Goal: Task Accomplishment & Management: Manage account settings

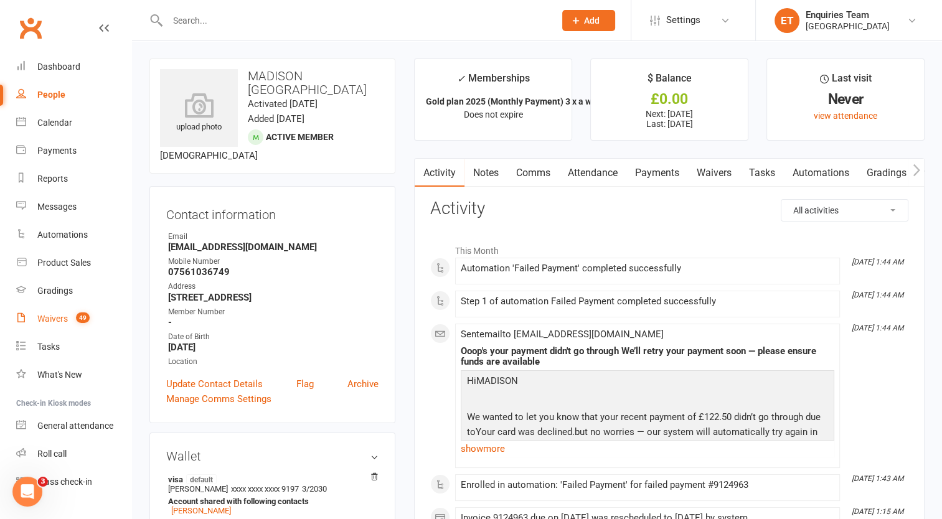
click at [54, 318] on div "Waivers" at bounding box center [52, 319] width 31 height 10
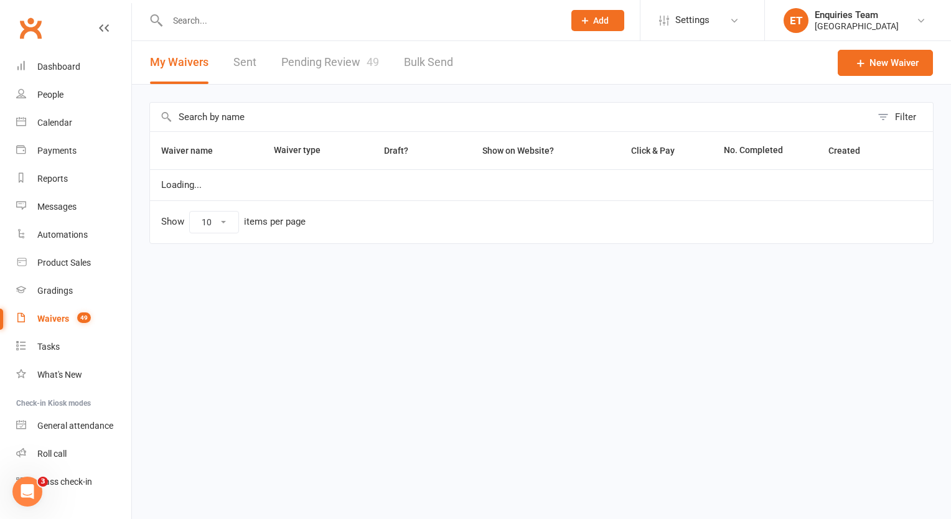
select select "100"
click at [334, 55] on link "Pending Review 49" at bounding box center [330, 62] width 98 height 43
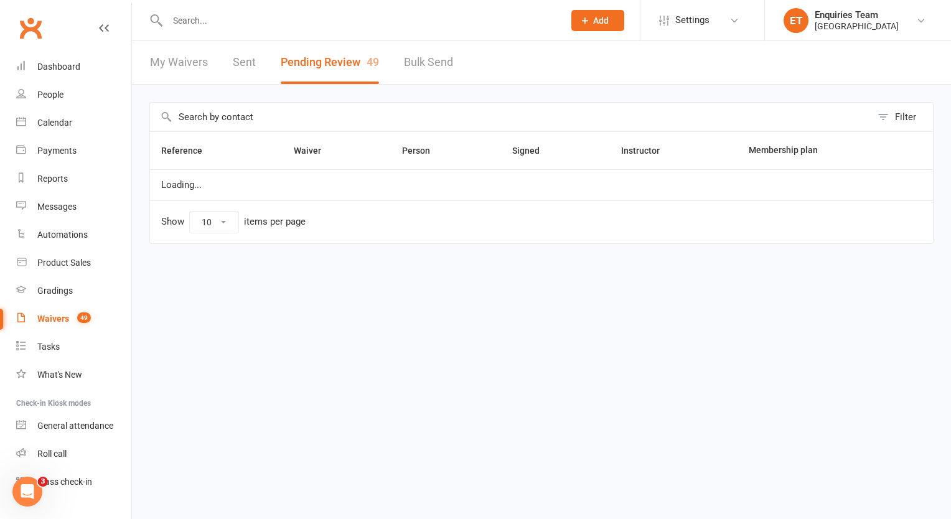
select select "50"
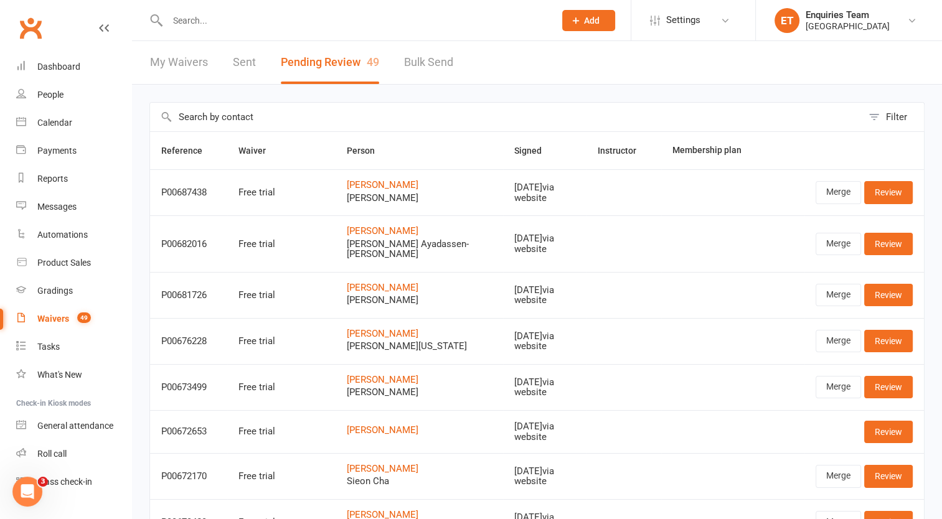
click at [60, 318] on div "Waivers" at bounding box center [53, 319] width 32 height 10
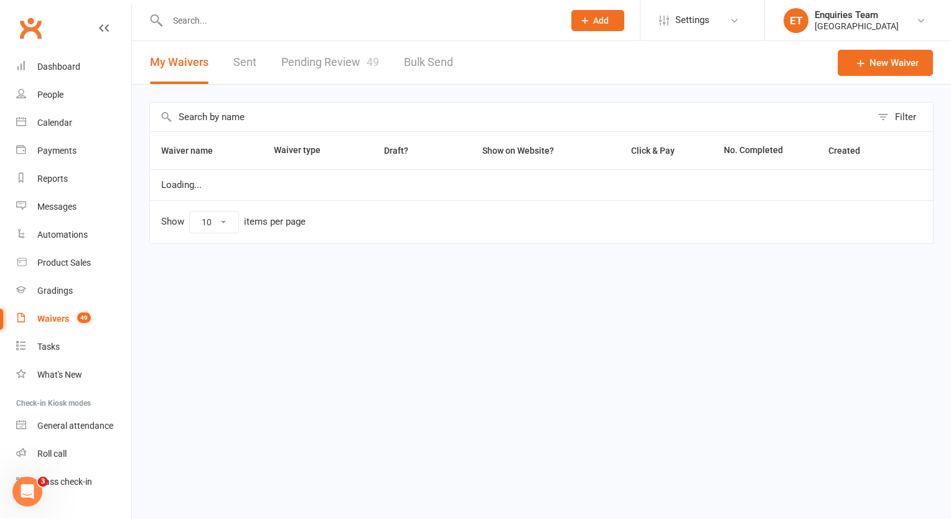
select select "100"
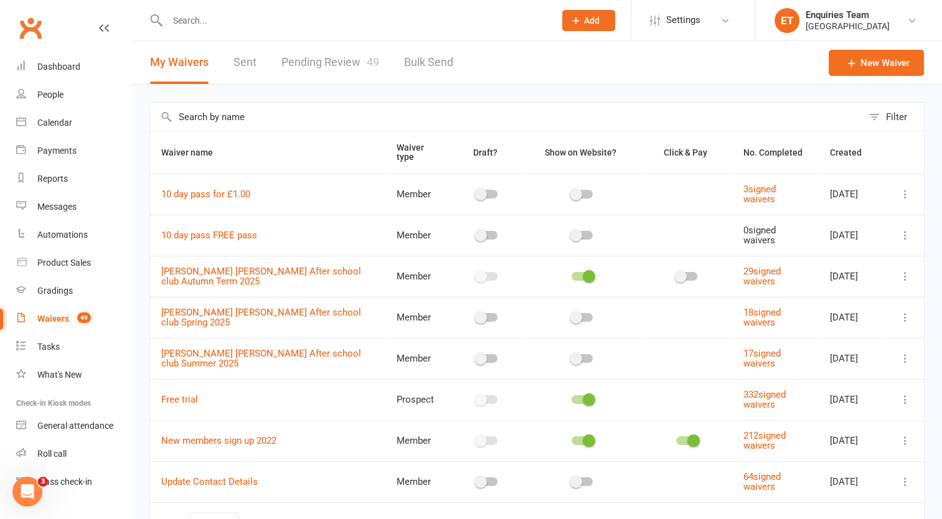
click at [340, 59] on link "Pending Review 49" at bounding box center [330, 62] width 98 height 43
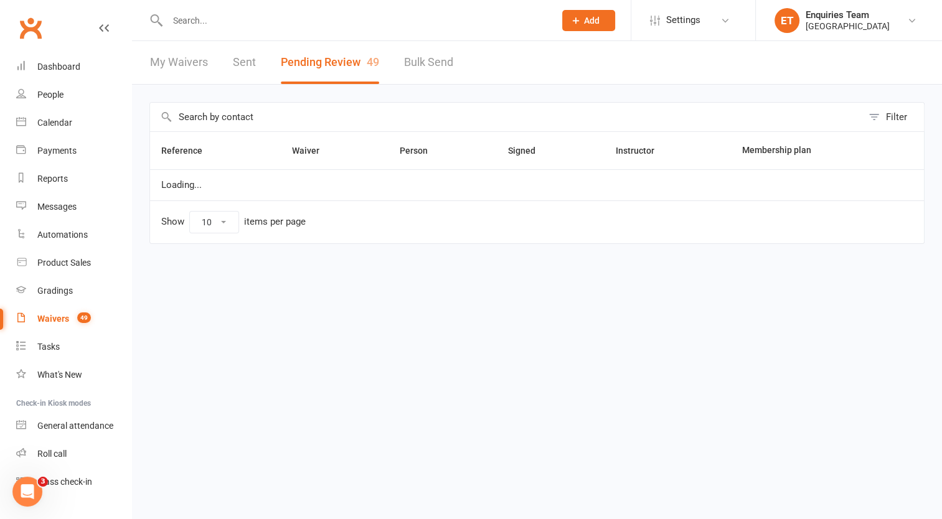
select select "50"
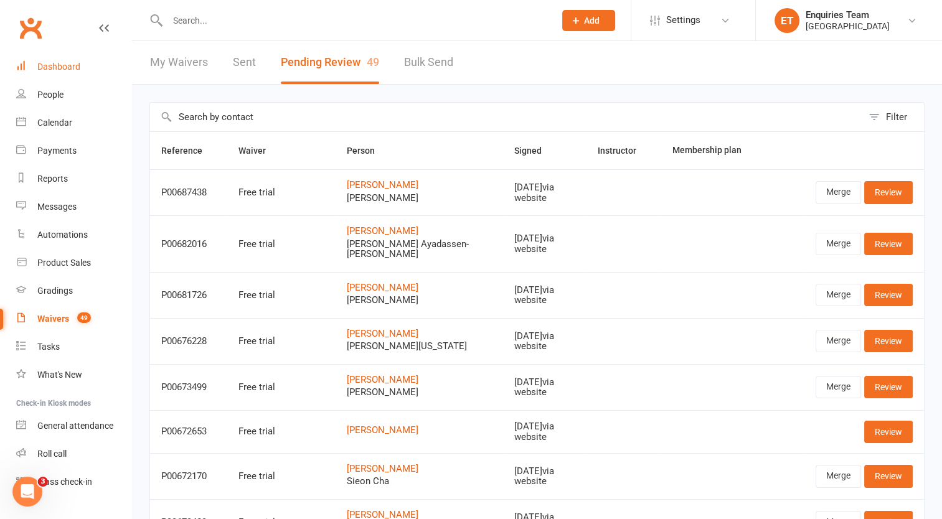
click at [53, 73] on link "Dashboard" at bounding box center [73, 67] width 115 height 28
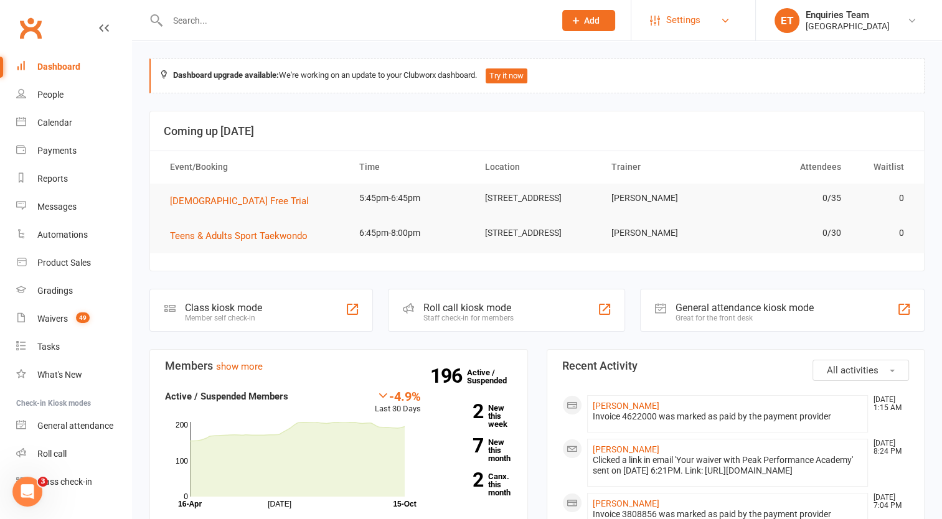
click at [690, 23] on span "Settings" at bounding box center [683, 20] width 34 height 28
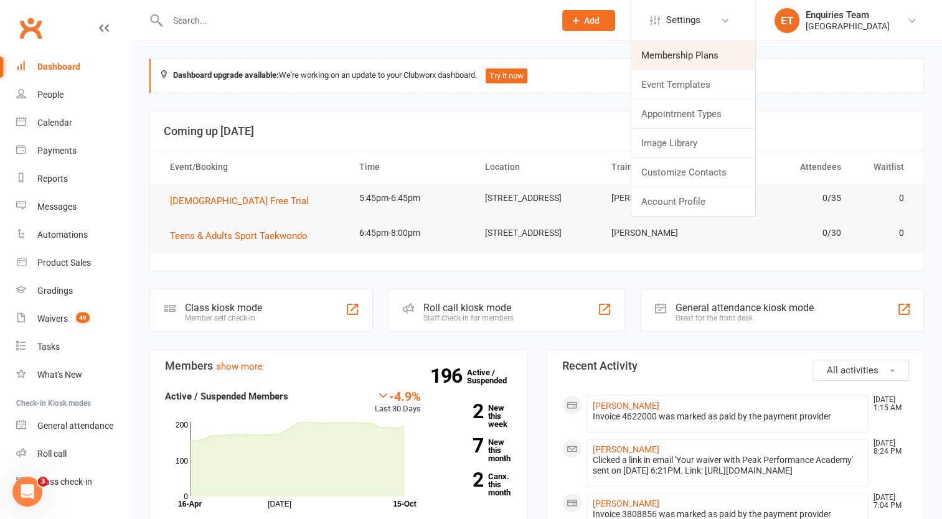
click at [687, 57] on link "Membership Plans" at bounding box center [693, 55] width 124 height 29
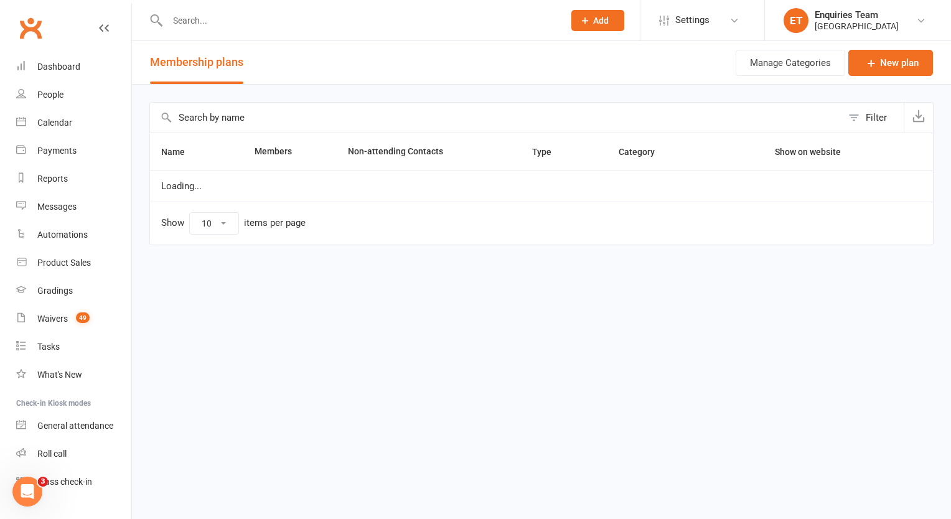
select select "100"
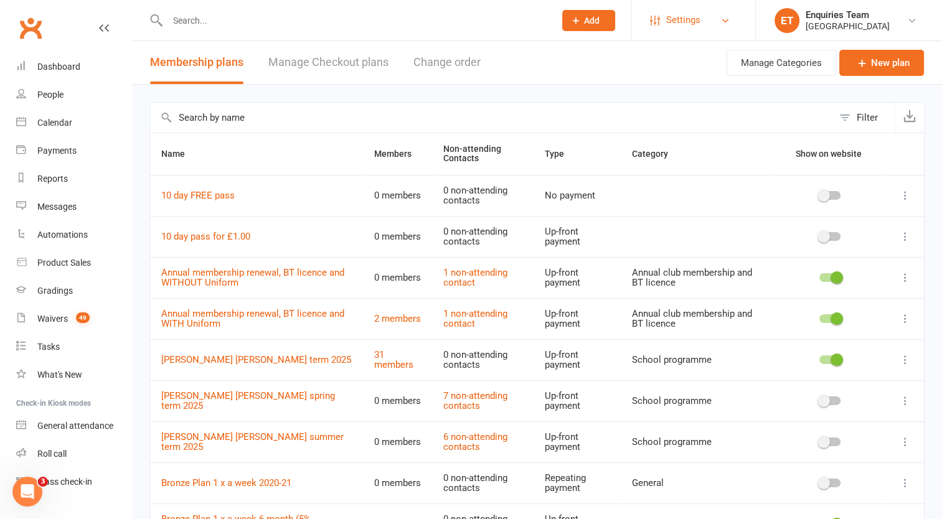
click at [690, 16] on span "Settings" at bounding box center [683, 20] width 34 height 28
click at [51, 95] on div "People" at bounding box center [50, 95] width 26 height 10
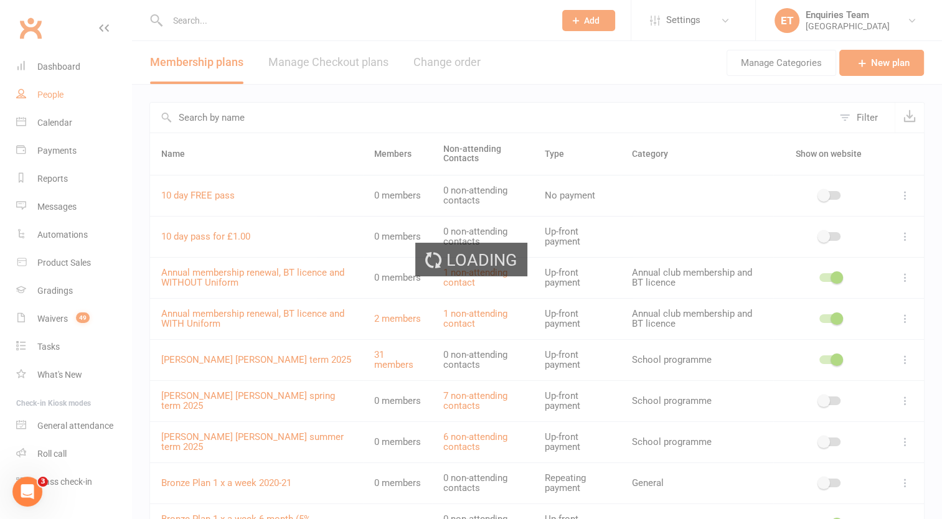
select select "100"
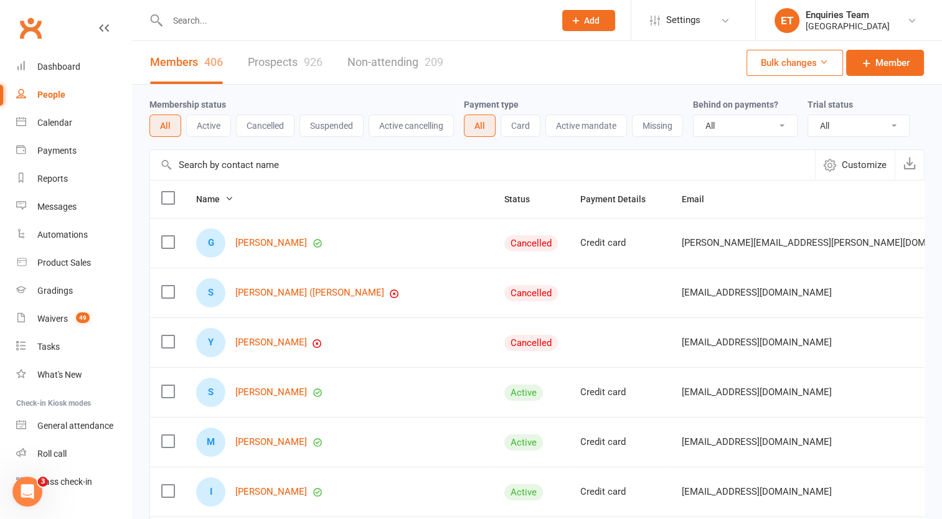
click at [212, 127] on button "Active" at bounding box center [208, 126] width 45 height 22
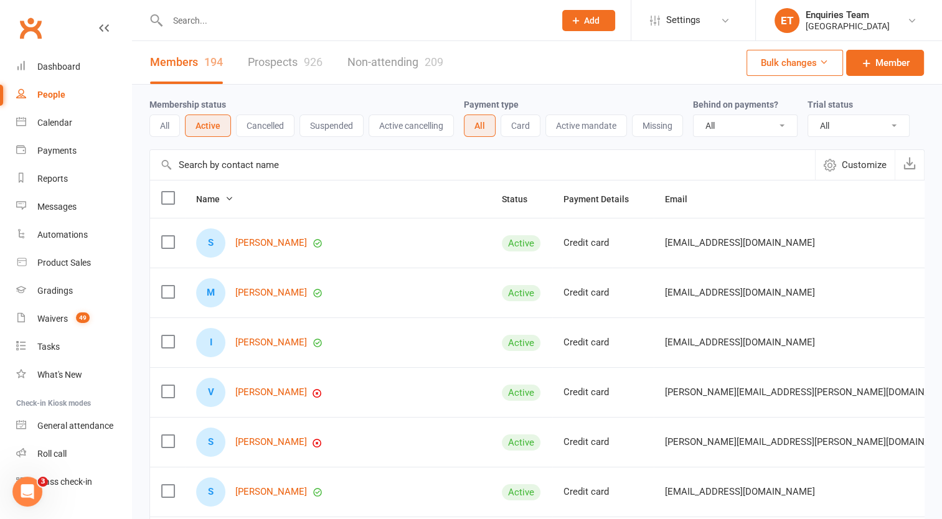
click at [826, 66] on button "Bulk changes" at bounding box center [794, 63] width 96 height 26
click at [650, 75] on div "Members 194 Prospects 926 Non-attending 209 Bulk changes Member" at bounding box center [537, 63] width 810 height 44
click at [872, 162] on span "Customize" at bounding box center [864, 165] width 45 height 15
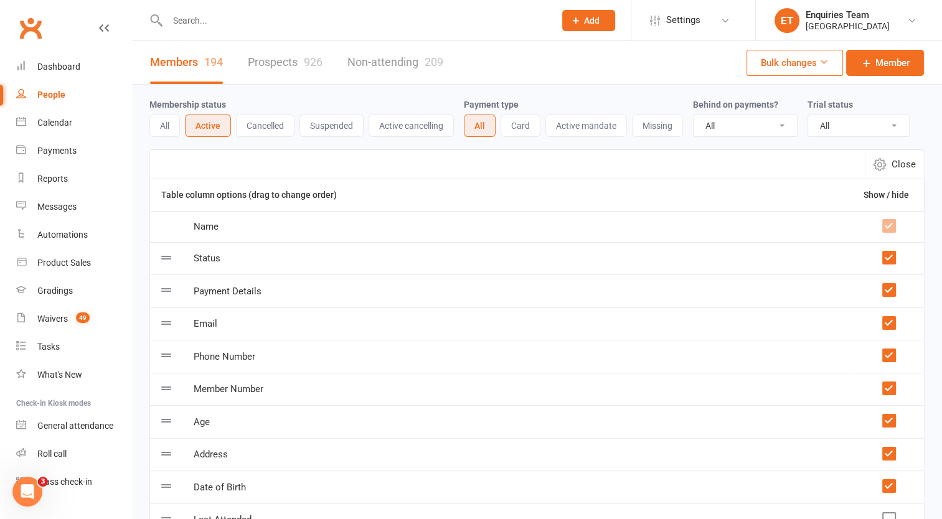
click at [893, 163] on span "Close" at bounding box center [904, 164] width 24 height 15
select select "100"
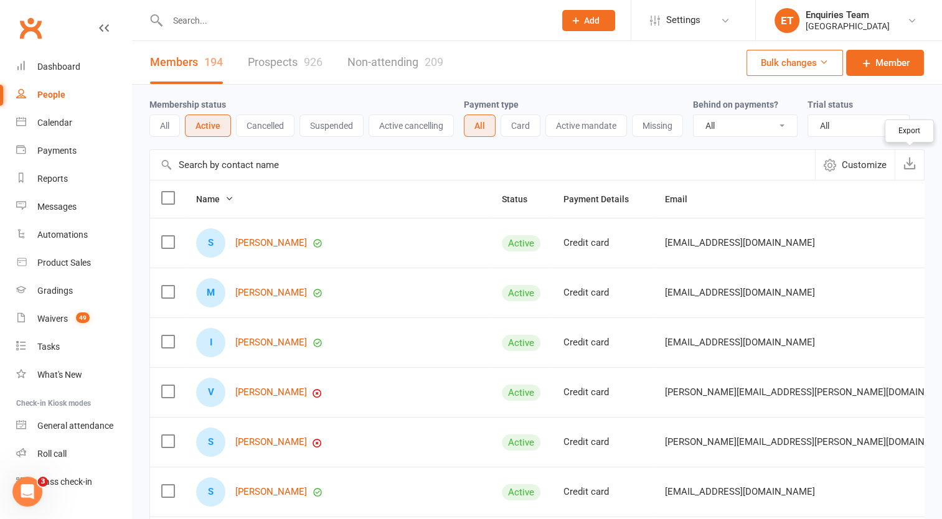
click at [910, 166] on icon "button" at bounding box center [909, 163] width 12 height 12
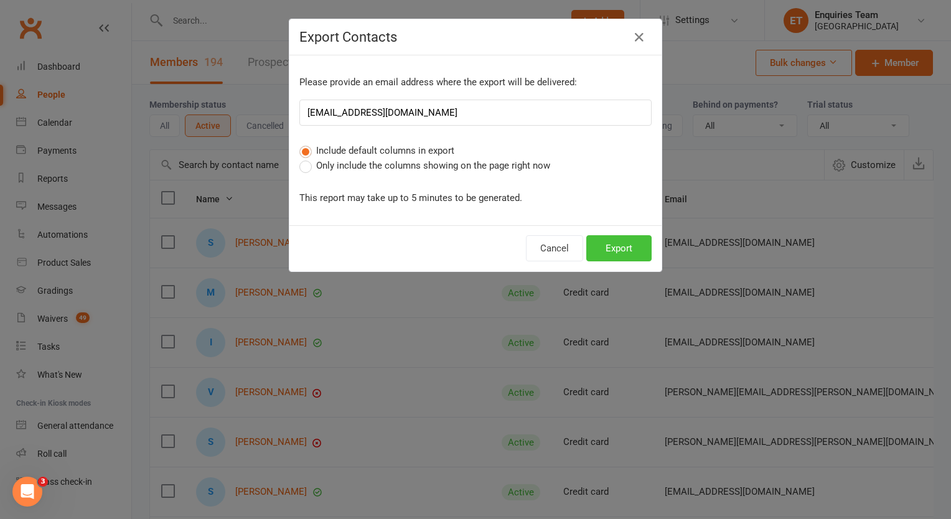
click at [614, 241] on button "Export" at bounding box center [618, 248] width 65 height 26
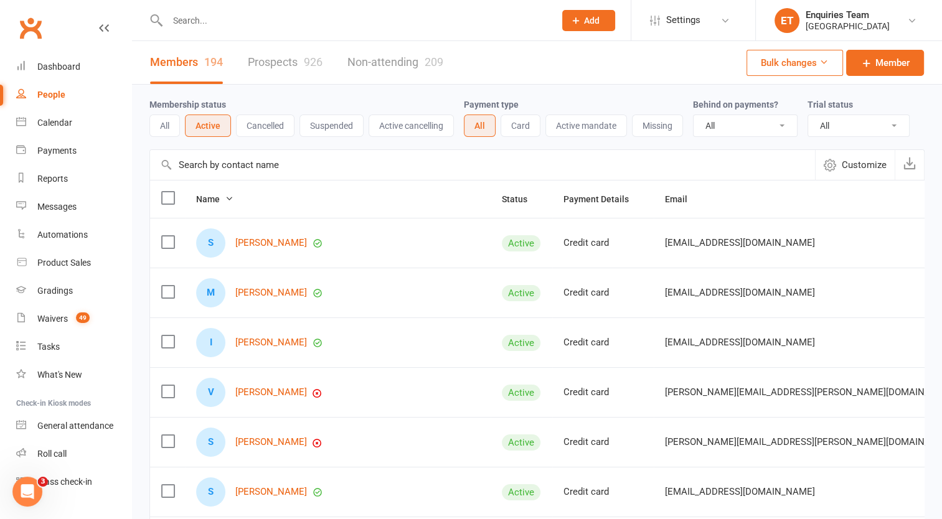
click at [870, 156] on button "Customize" at bounding box center [855, 165] width 80 height 30
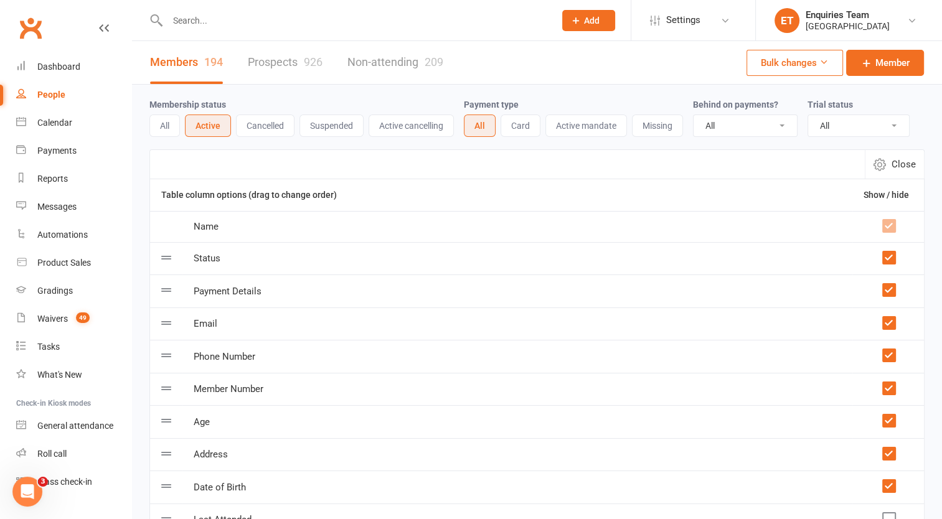
click at [866, 199] on th "Show / hide" at bounding box center [888, 195] width 72 height 32
click at [887, 225] on label at bounding box center [888, 226] width 12 height 12
click at [757, 243] on td "Status" at bounding box center [517, 258] width 670 height 33
click at [60, 169] on link "Reports" at bounding box center [73, 179] width 115 height 28
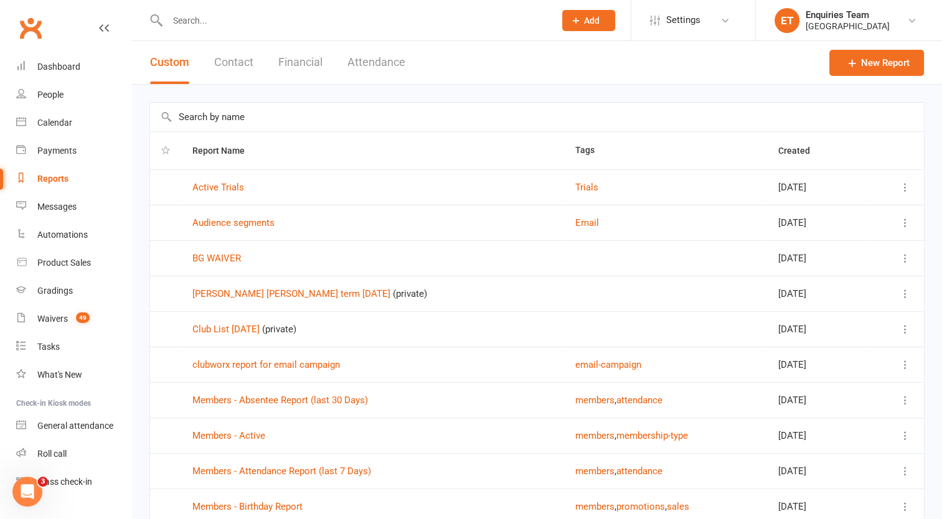
click at [234, 61] on button "Contact" at bounding box center [233, 62] width 39 height 43
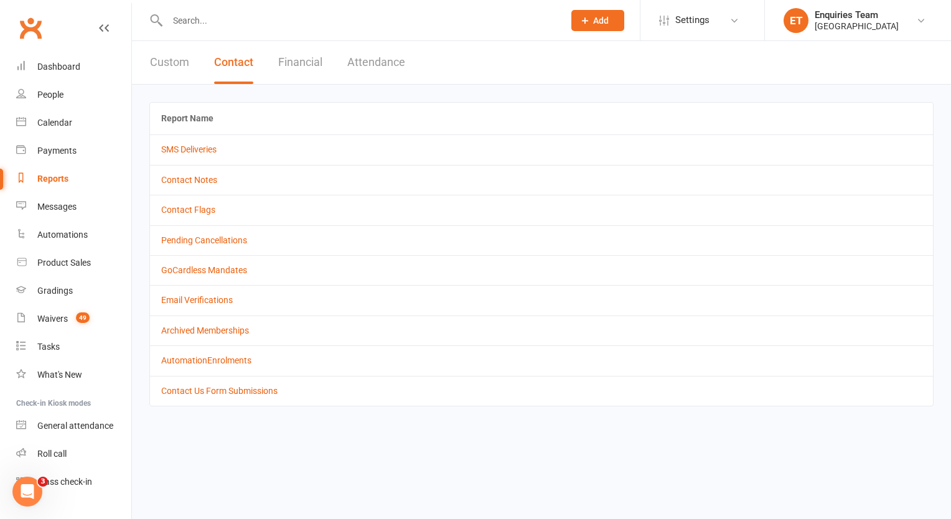
click at [296, 59] on button "Financial" at bounding box center [300, 62] width 44 height 43
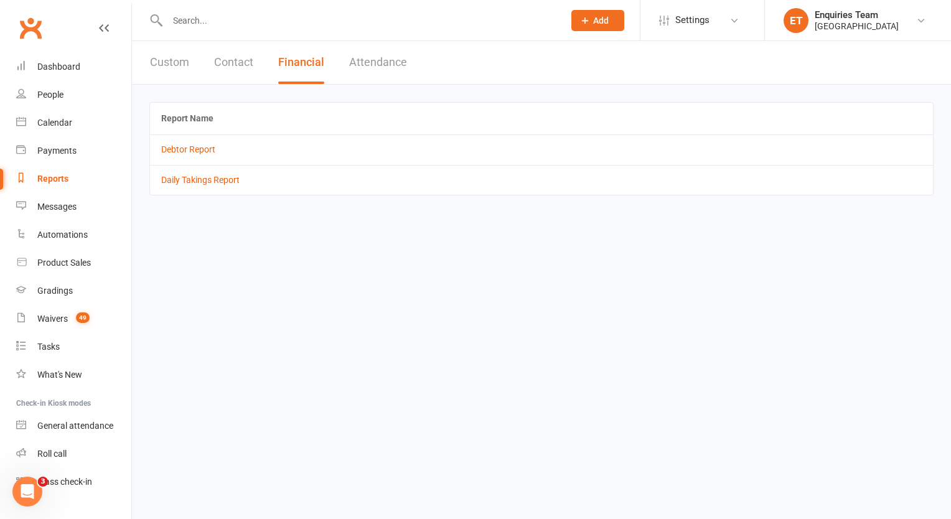
click at [380, 62] on button "Attendance" at bounding box center [378, 62] width 58 height 43
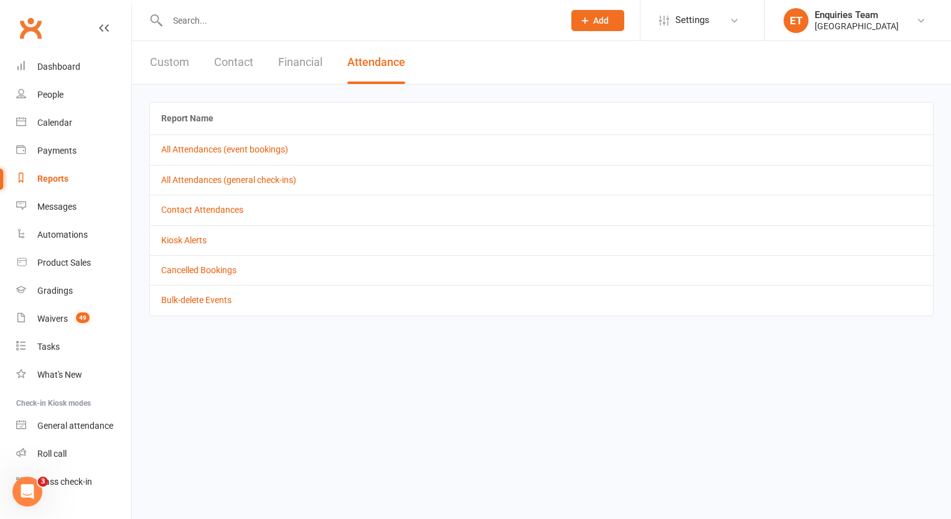
click at [161, 61] on button "Custom" at bounding box center [169, 62] width 39 height 43
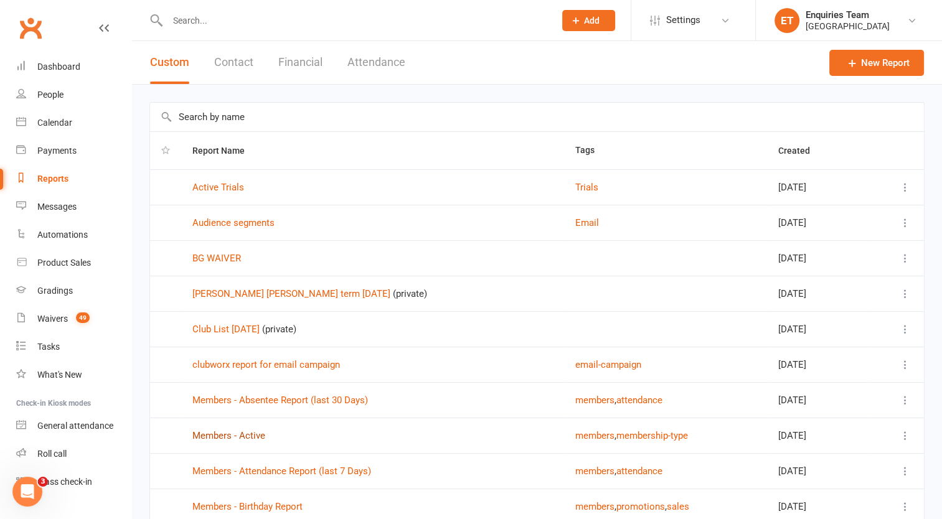
click at [239, 432] on link "Members - Active" at bounding box center [228, 435] width 73 height 11
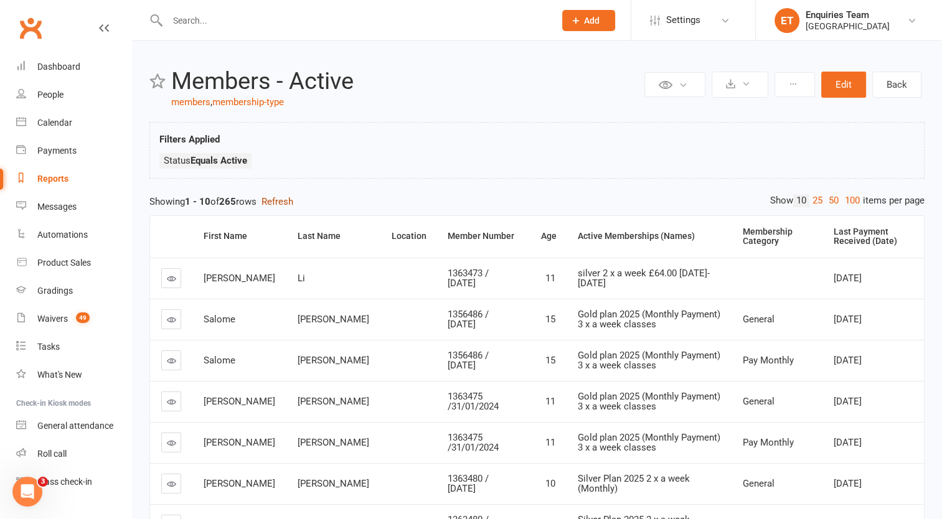
click at [293, 203] on button "Refresh" at bounding box center [277, 201] width 32 height 15
click at [733, 80] on icon at bounding box center [730, 83] width 9 height 9
click at [688, 82] on icon at bounding box center [683, 84] width 9 height 9
click at [732, 82] on icon at bounding box center [730, 83] width 9 height 9
click at [672, 115] on link "Export to CSV" at bounding box center [702, 114] width 131 height 25
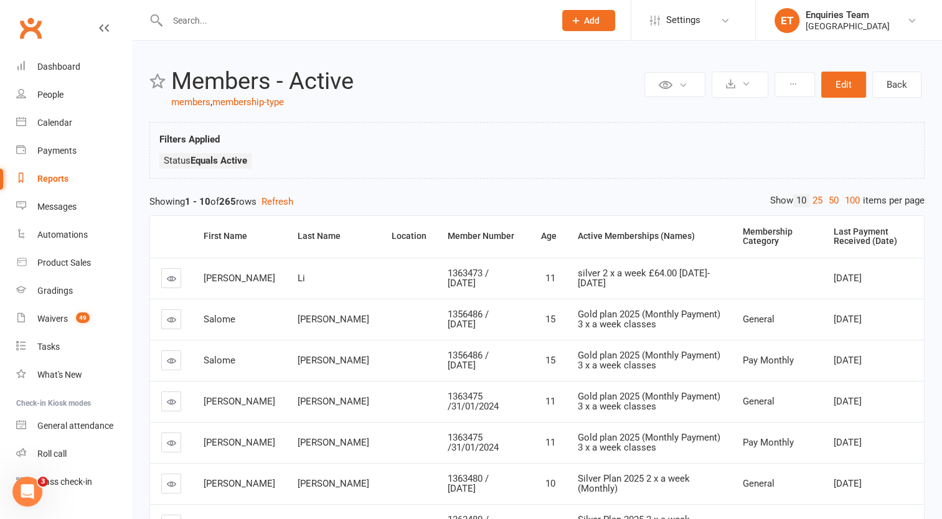
click at [204, 12] on input "text" at bounding box center [355, 20] width 382 height 17
type input "salome"
click at [67, 93] on link "People" at bounding box center [73, 95] width 115 height 28
click at [233, 24] on input "text" at bounding box center [355, 20] width 382 height 17
type input "salome"
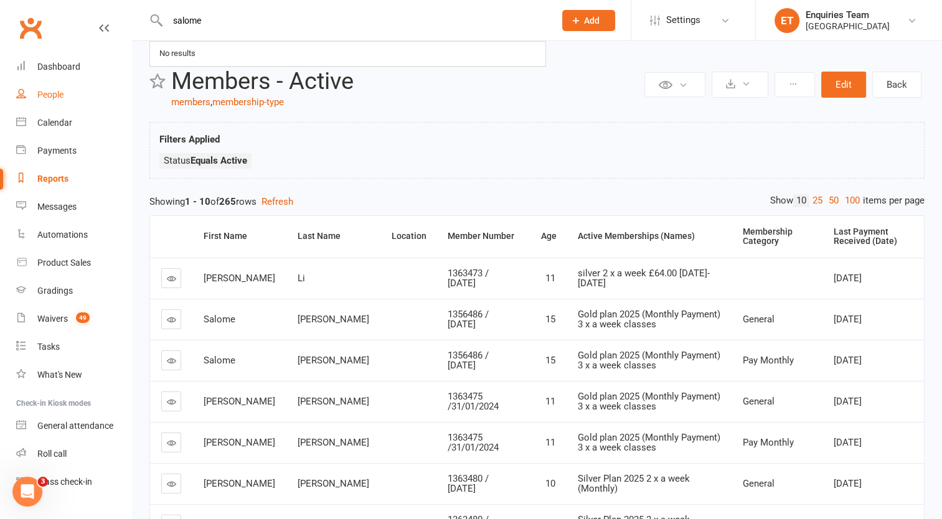
click at [60, 91] on div "People" at bounding box center [50, 95] width 26 height 10
click at [54, 71] on div "Dashboard" at bounding box center [58, 67] width 43 height 10
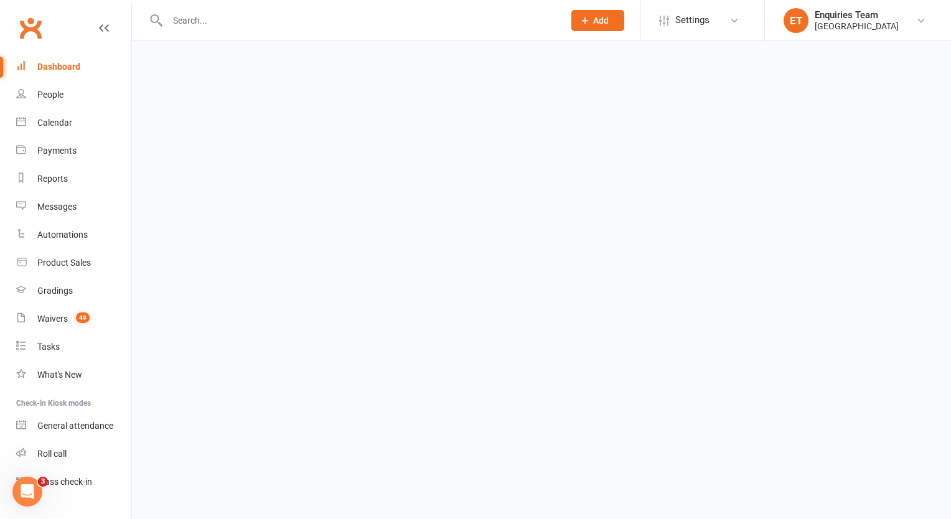
click at [44, 66] on div "Dashboard" at bounding box center [58, 67] width 43 height 10
click at [189, 22] on input "text" at bounding box center [360, 20] width 392 height 17
type input "salome"
click at [65, 64] on div "Dashboard" at bounding box center [58, 67] width 43 height 10
click at [179, 19] on input "text" at bounding box center [360, 20] width 392 height 17
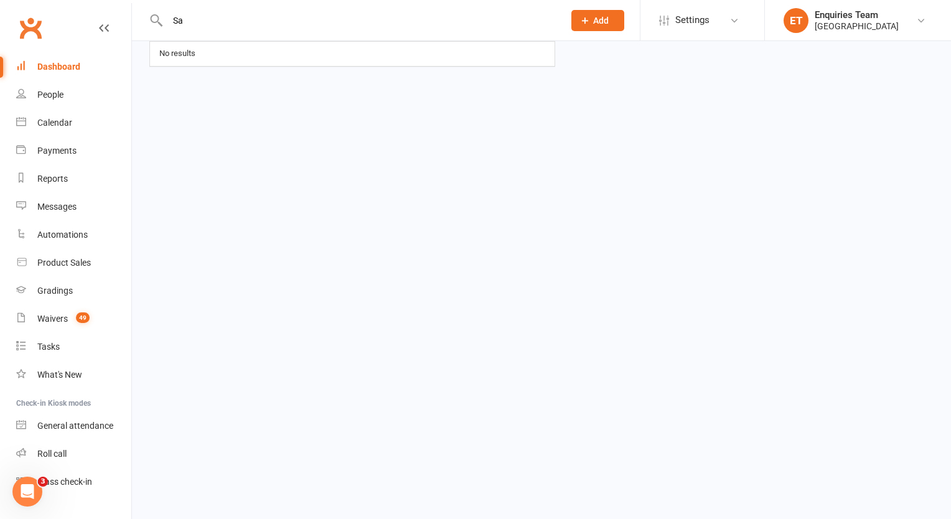
type input "S"
click at [20, 32] on link "Clubworx" at bounding box center [30, 27] width 31 height 31
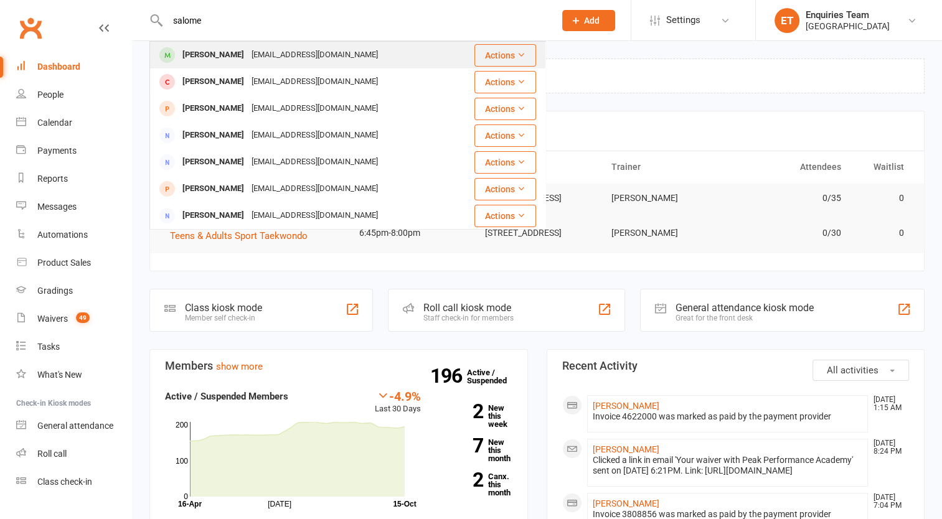
type input "salome"
click at [289, 43] on div "[PERSON_NAME] [EMAIL_ADDRESS][DOMAIN_NAME]" at bounding box center [310, 55] width 318 height 26
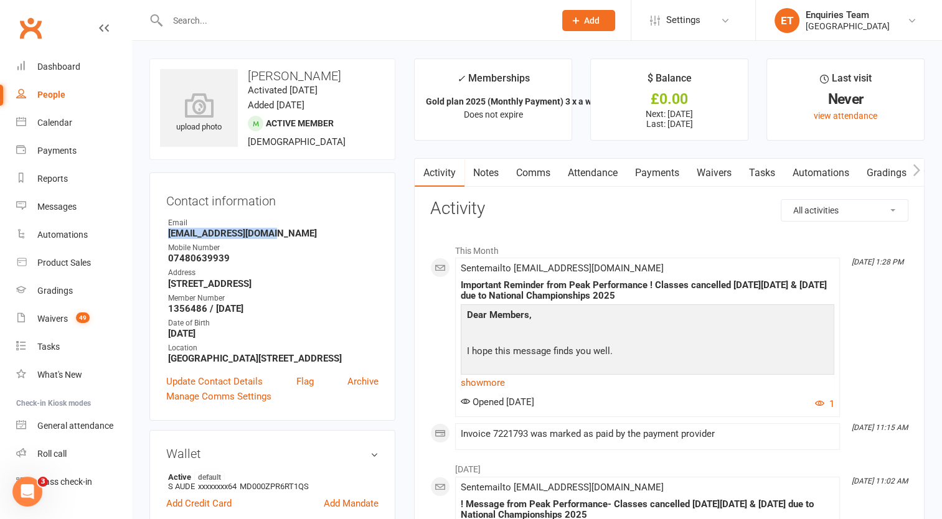
drag, startPoint x: 301, startPoint y: 230, endPoint x: 162, endPoint y: 236, distance: 138.9
click at [162, 236] on div "Contact information Owner Email [EMAIL_ADDRESS][DOMAIN_NAME] Mobile Number [PHO…" at bounding box center [272, 296] width 246 height 248
drag, startPoint x: 162, startPoint y: 236, endPoint x: 178, endPoint y: 233, distance: 16.4
copy strong "[EMAIL_ADDRESS][DOMAIN_NAME]"
click at [536, 171] on link "Comms" at bounding box center [533, 173] width 52 height 29
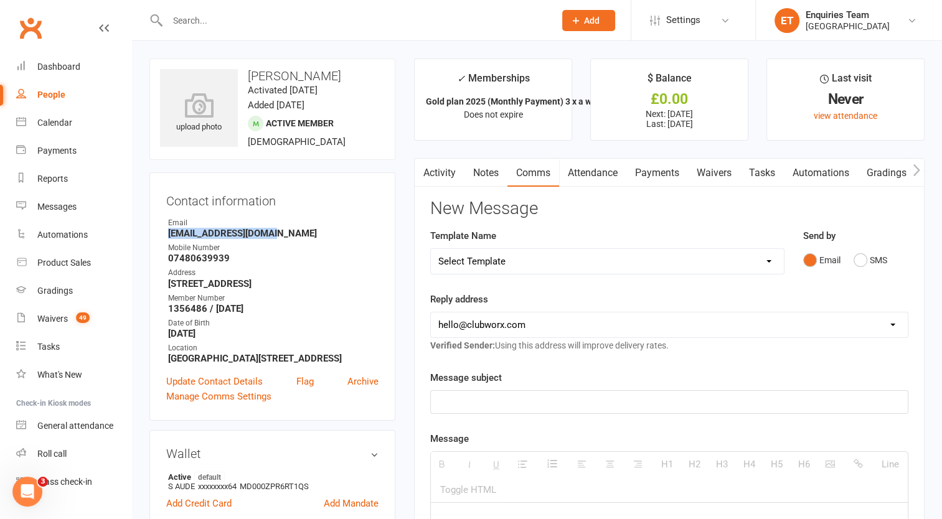
click at [540, 263] on select "Select Template [Email] Welcome to Peak Performance – Your Trial Class Is Booke…" at bounding box center [607, 261] width 353 height 25
select select "2"
click at [431, 249] on select "Select Template [Email] Welcome to Peak Performance – Your Trial Class Is Booke…" at bounding box center [607, 261] width 353 height 25
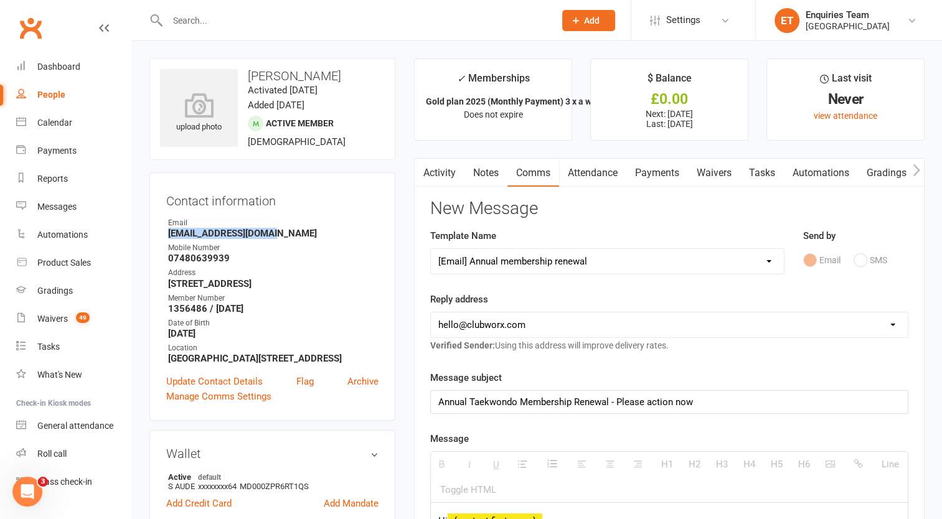
click at [505, 320] on select "[EMAIL_ADDRESS][DOMAIN_NAME] [EMAIL_ADDRESS][DOMAIN_NAME] [EMAIL_ADDRESS][DOMAI…" at bounding box center [669, 325] width 477 height 25
select select "2"
click at [431, 313] on select "[EMAIL_ADDRESS][DOMAIN_NAME] [EMAIL_ADDRESS][DOMAIN_NAME] [EMAIL_ADDRESS][DOMAI…" at bounding box center [669, 325] width 477 height 25
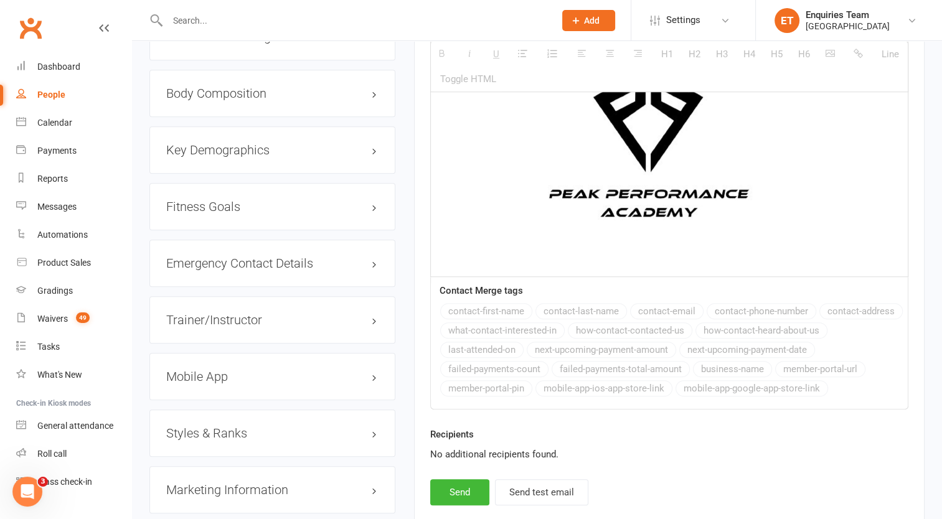
scroll to position [1121, 0]
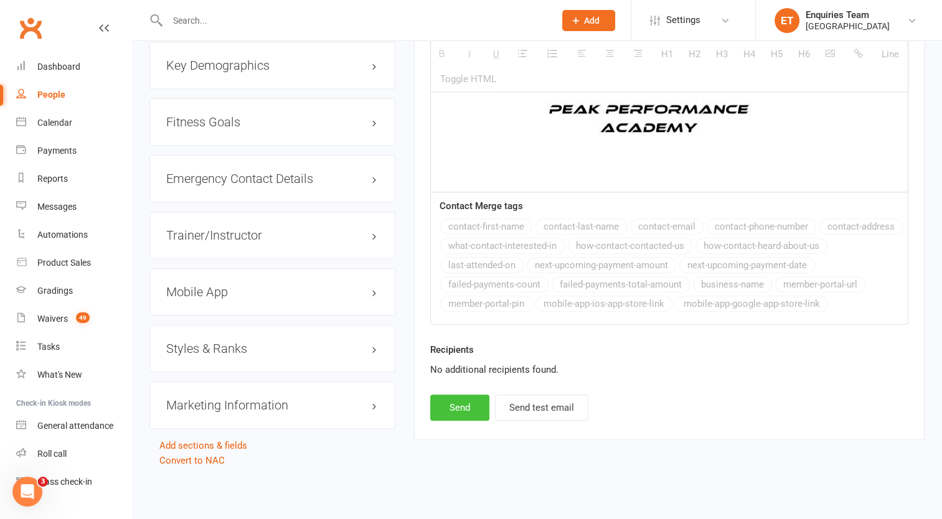
click at [468, 410] on button "Send" at bounding box center [459, 408] width 59 height 26
select select
select select "0"
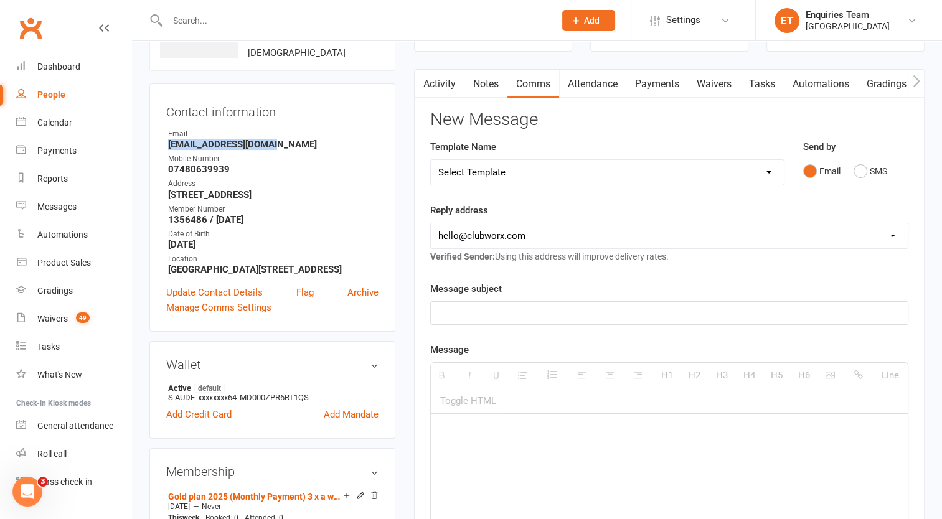
scroll to position [0, 0]
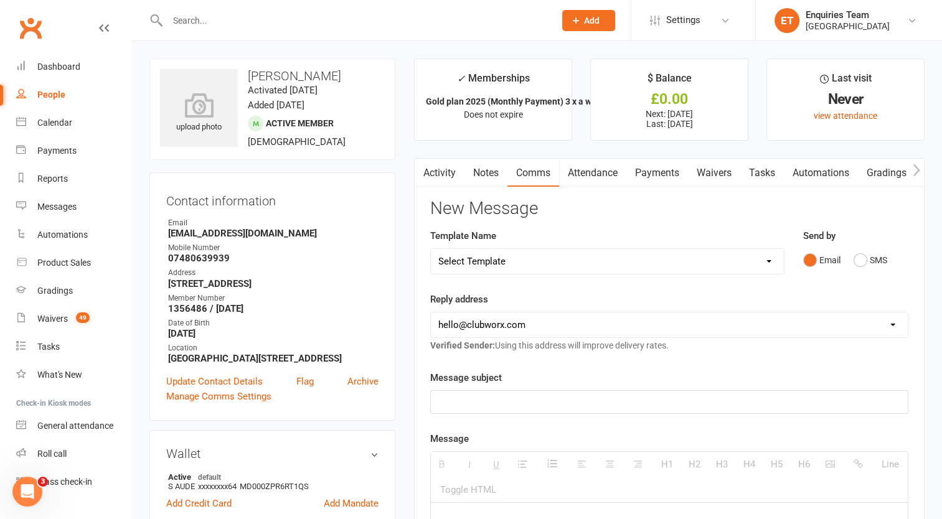
click at [204, 19] on input "text" at bounding box center [355, 20] width 382 height 17
drag, startPoint x: 216, startPoint y: 19, endPoint x: 161, endPoint y: 8, distance: 56.4
click at [161, 8] on div "[PERSON_NAME] No results" at bounding box center [347, 20] width 397 height 40
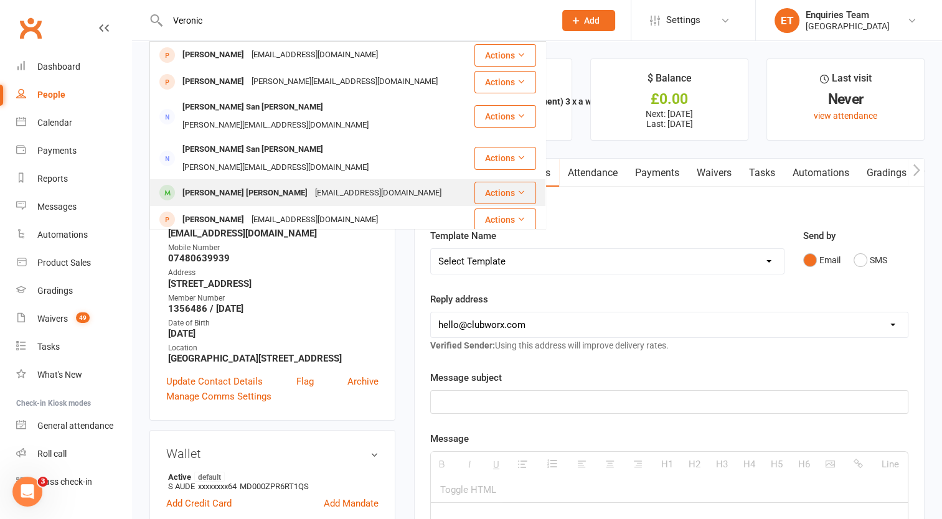
type input "Veronic"
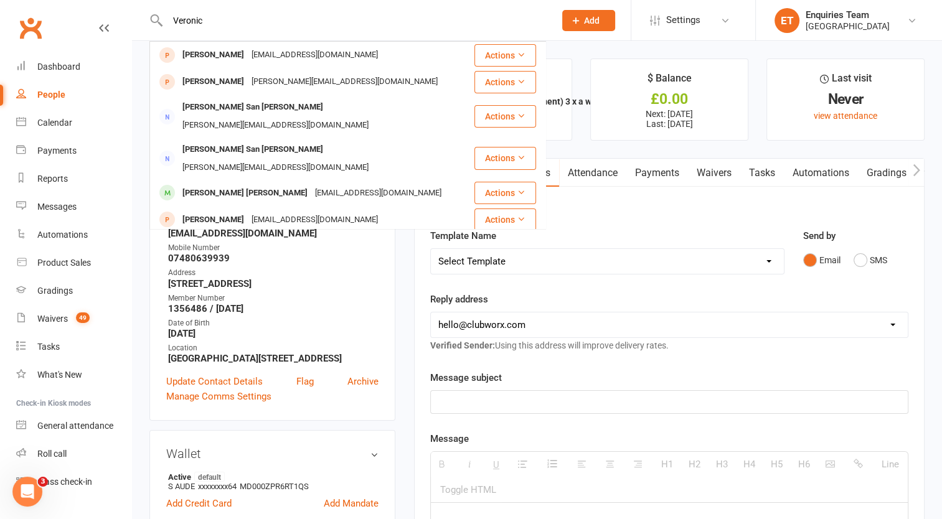
click at [235, 184] on div "[PERSON_NAME] [PERSON_NAME]" at bounding box center [245, 193] width 133 height 18
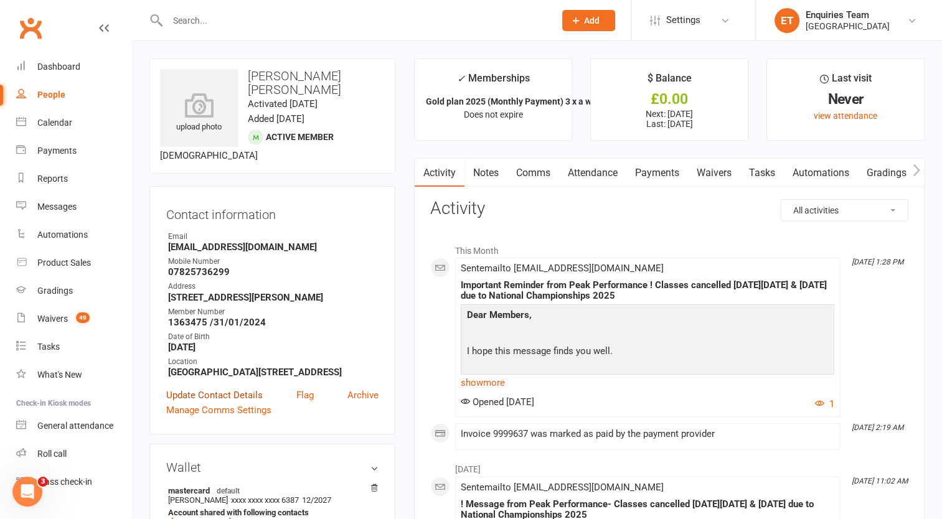
click at [241, 388] on link "Update Contact Details" at bounding box center [214, 395] width 96 height 15
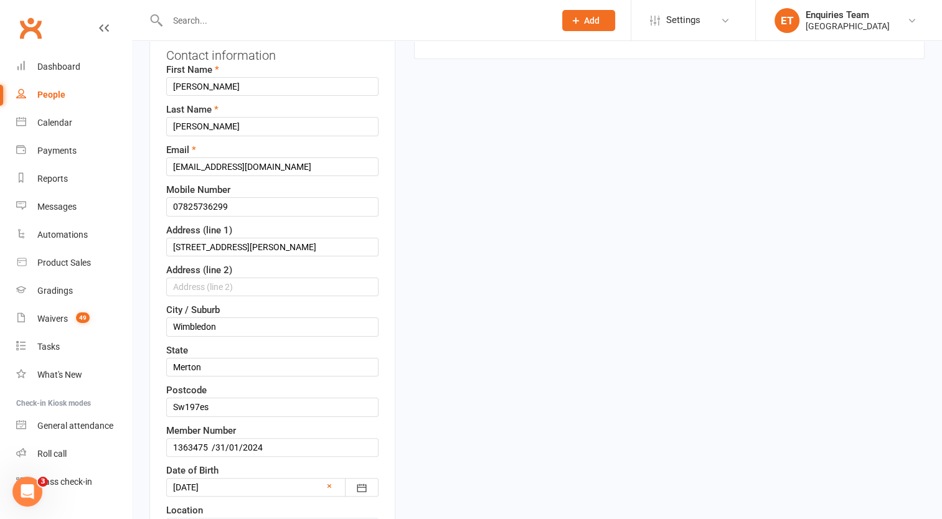
scroll to position [308, 0]
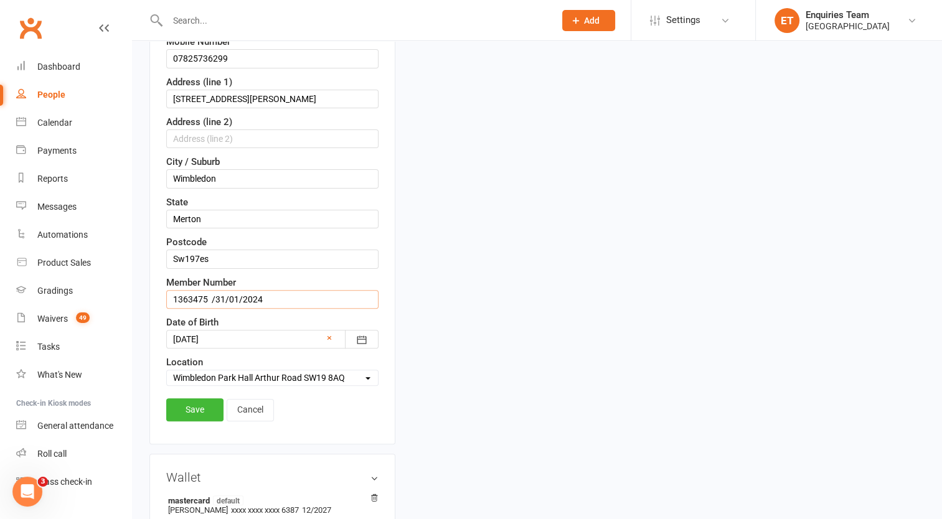
click at [271, 290] on input "1363475 /31/01/2024" at bounding box center [272, 299] width 212 height 19
type input "1363475 /31/01/2026"
click at [202, 398] on link "Save" at bounding box center [194, 409] width 57 height 22
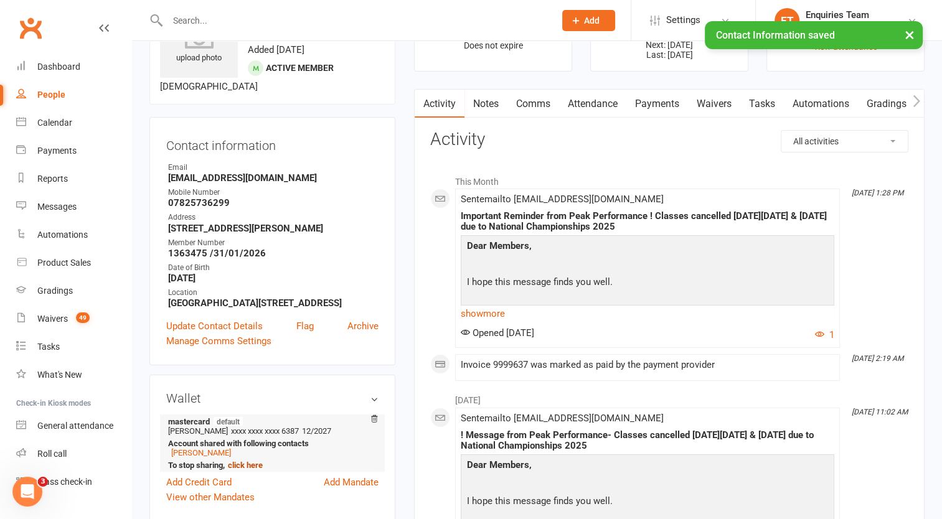
scroll to position [59, 0]
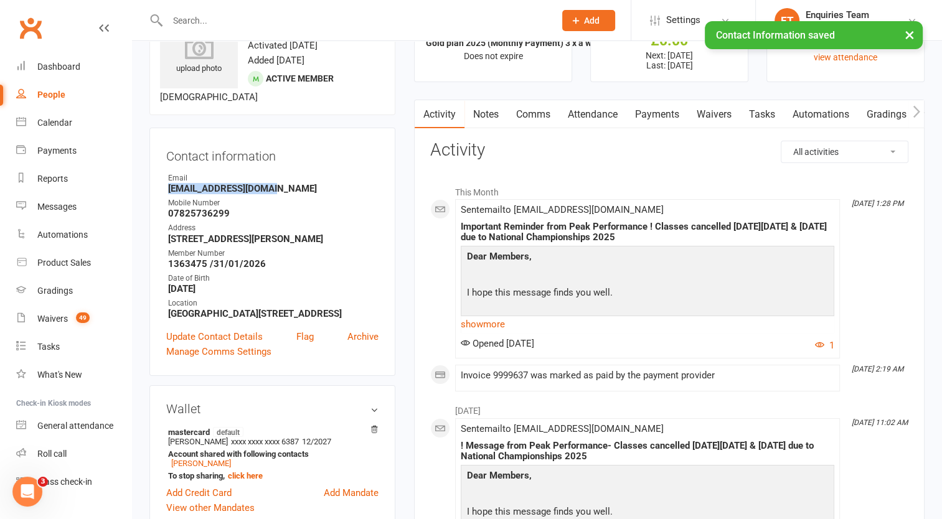
drag, startPoint x: 270, startPoint y: 174, endPoint x: 166, endPoint y: 172, distance: 103.4
click at [166, 172] on li "Email [EMAIL_ADDRESS][DOMAIN_NAME]" at bounding box center [272, 183] width 212 height 22
drag, startPoint x: 166, startPoint y: 172, endPoint x: 172, endPoint y: 177, distance: 8.0
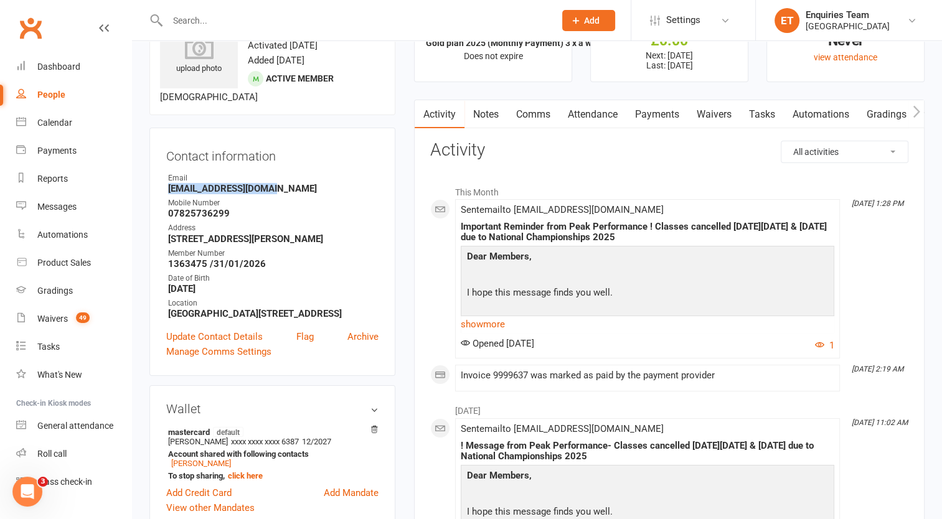
copy strong "[EMAIL_ADDRESS][DOMAIN_NAME]"
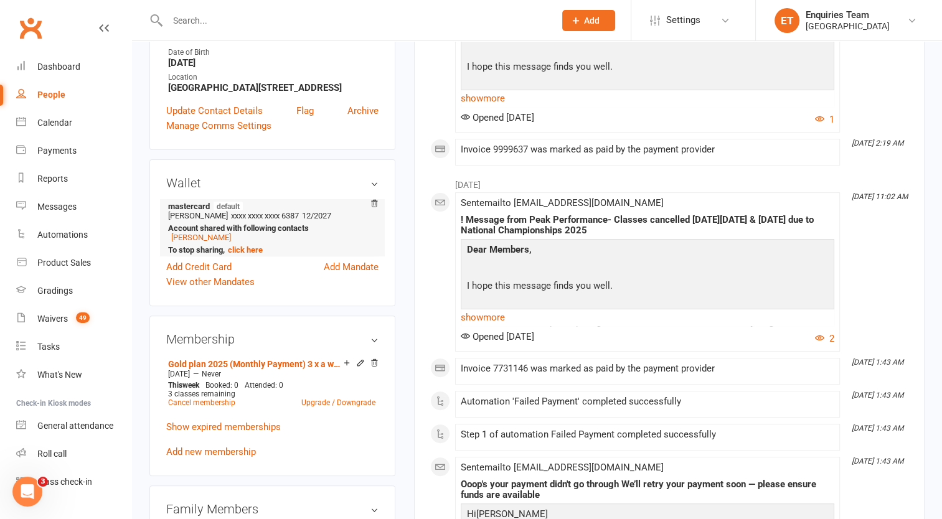
scroll to position [125, 0]
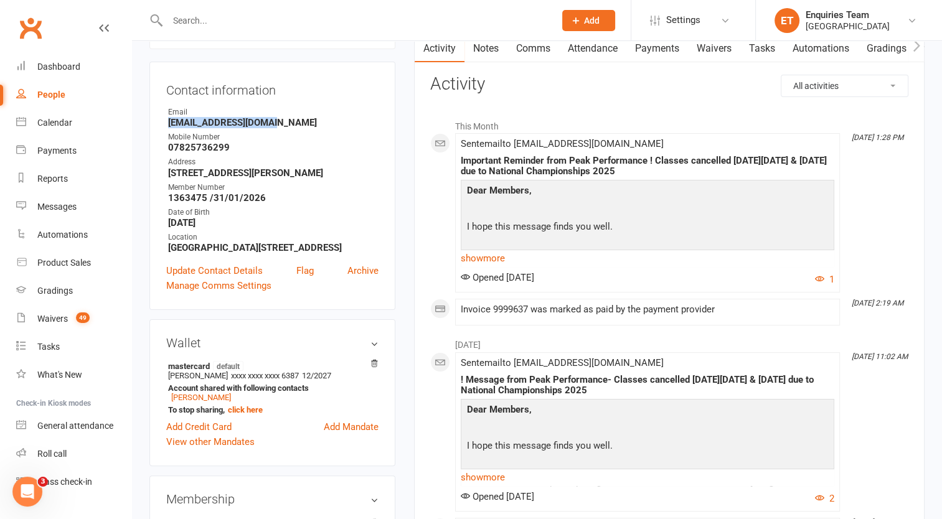
click at [678, 42] on link "Payments" at bounding box center [657, 48] width 62 height 29
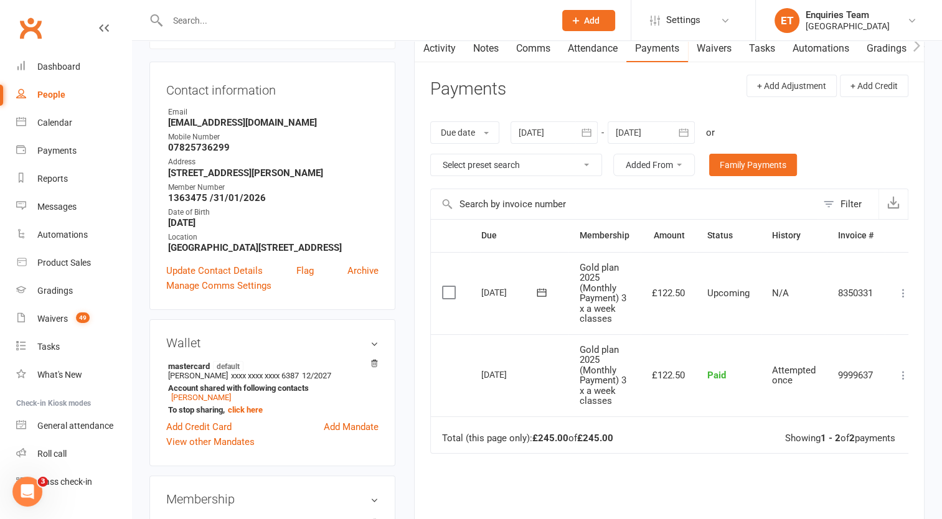
click at [558, 126] on div at bounding box center [553, 132] width 87 height 22
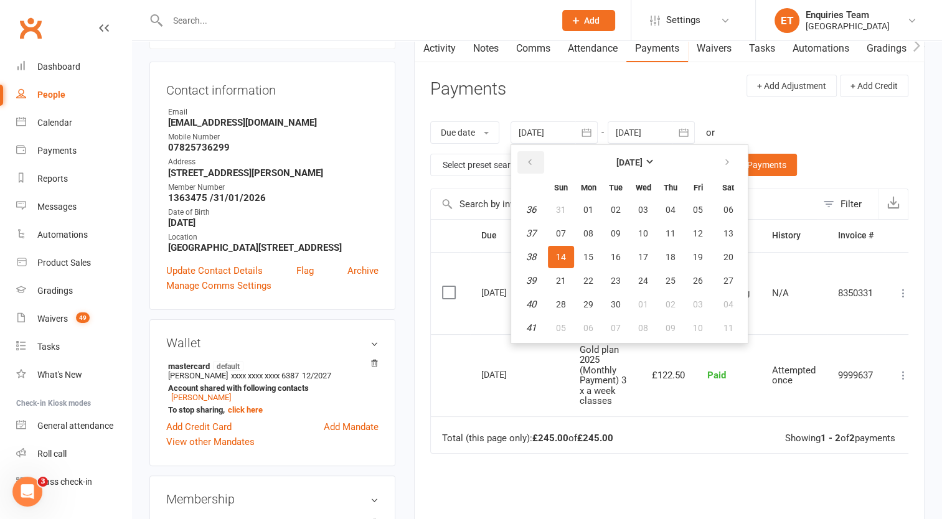
click at [534, 158] on icon "button" at bounding box center [529, 163] width 9 height 10
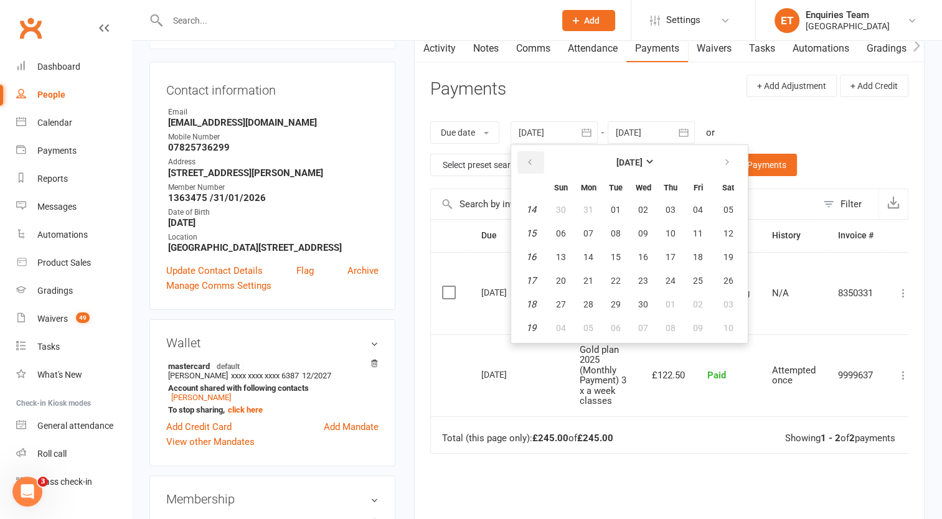
click at [534, 158] on icon "button" at bounding box center [529, 163] width 9 height 10
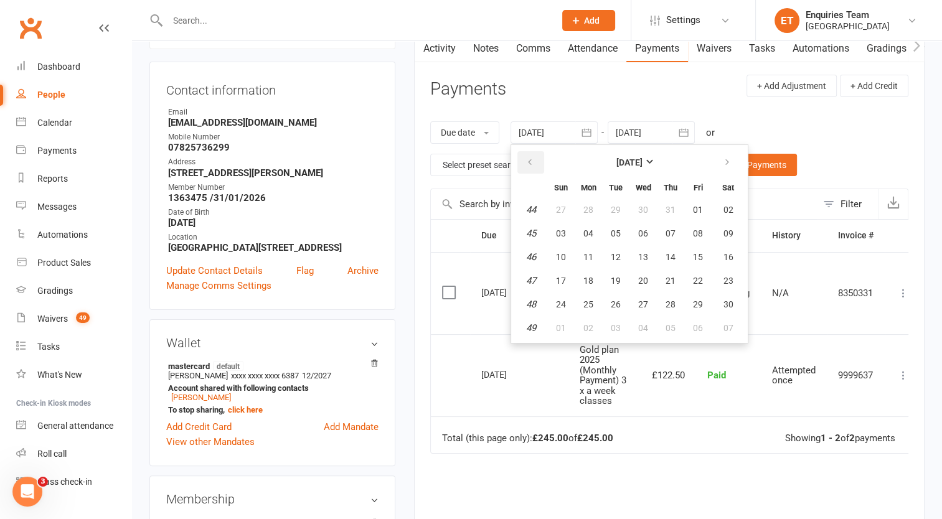
click at [534, 158] on icon "button" at bounding box center [529, 163] width 9 height 10
click at [618, 210] on span "01" at bounding box center [616, 210] width 10 height 10
type input "[DATE]"
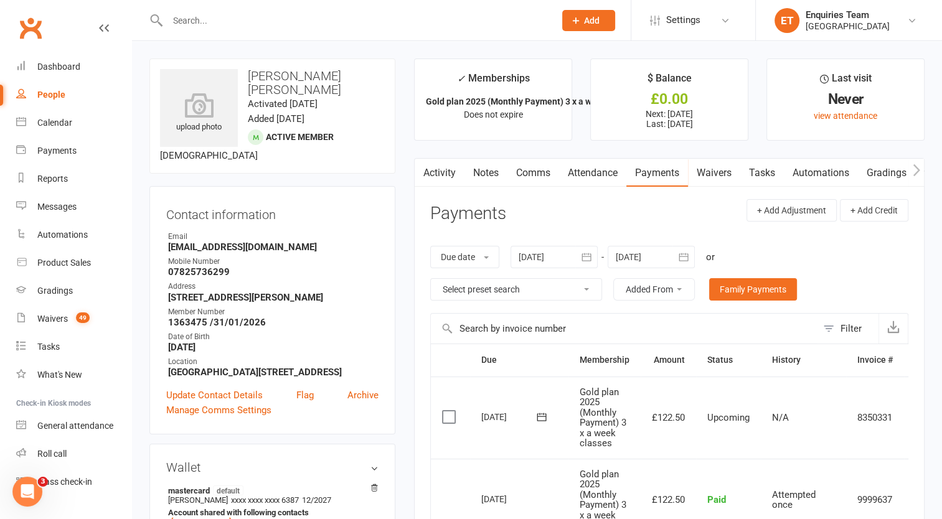
click at [217, 17] on input "text" at bounding box center [355, 20] width 382 height 17
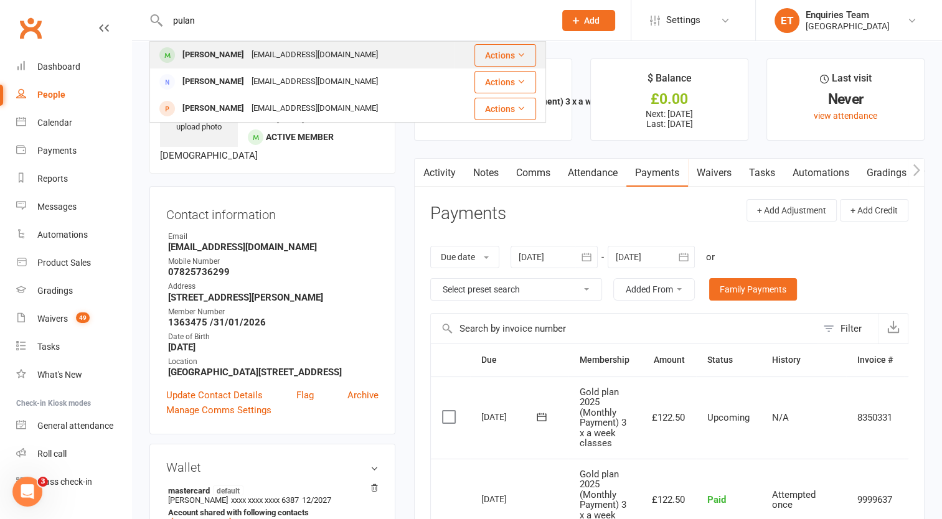
type input "pulan"
click at [248, 57] on div "[EMAIL_ADDRESS][DOMAIN_NAME]" at bounding box center [315, 55] width 134 height 18
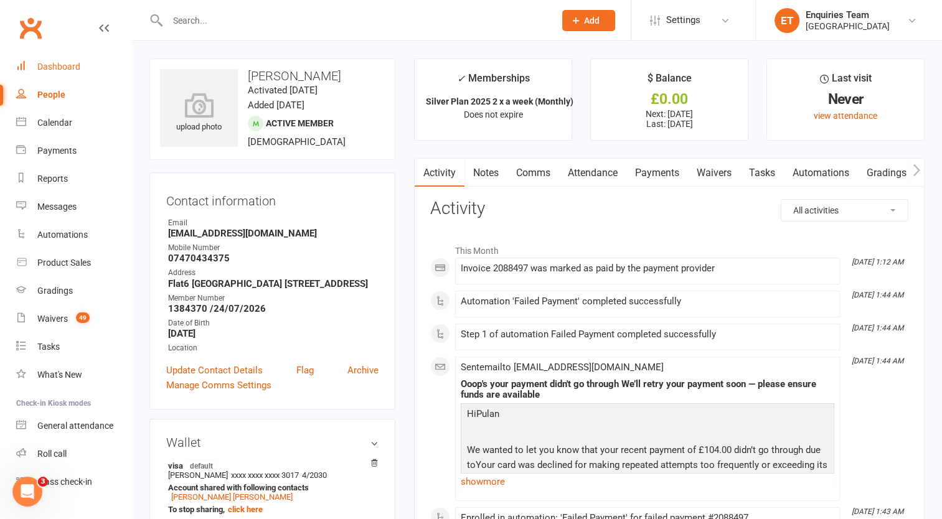
click at [73, 64] on div "Dashboard" at bounding box center [58, 67] width 43 height 10
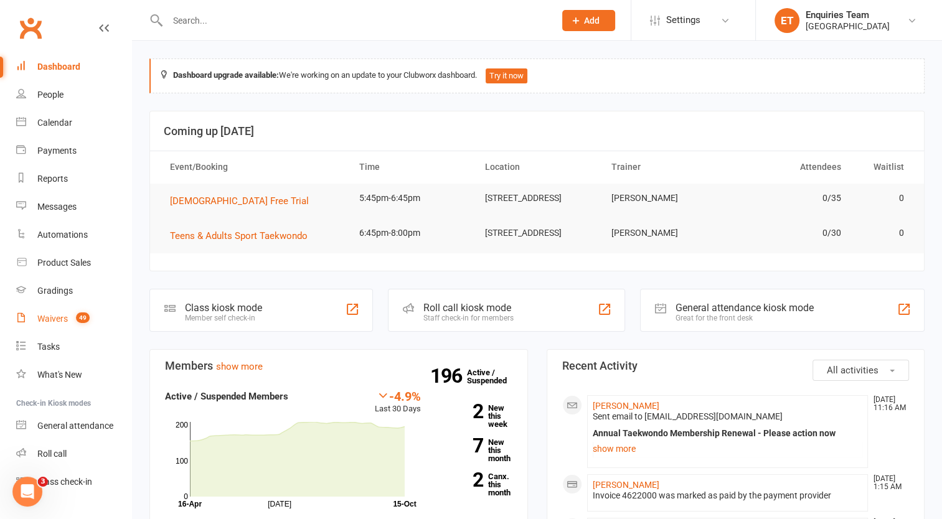
click at [60, 316] on div "Waivers" at bounding box center [52, 319] width 31 height 10
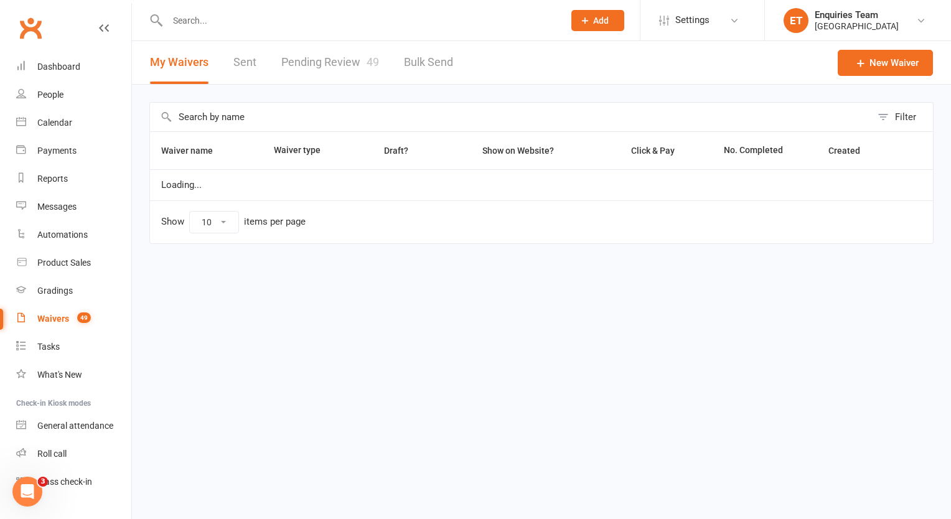
select select "100"
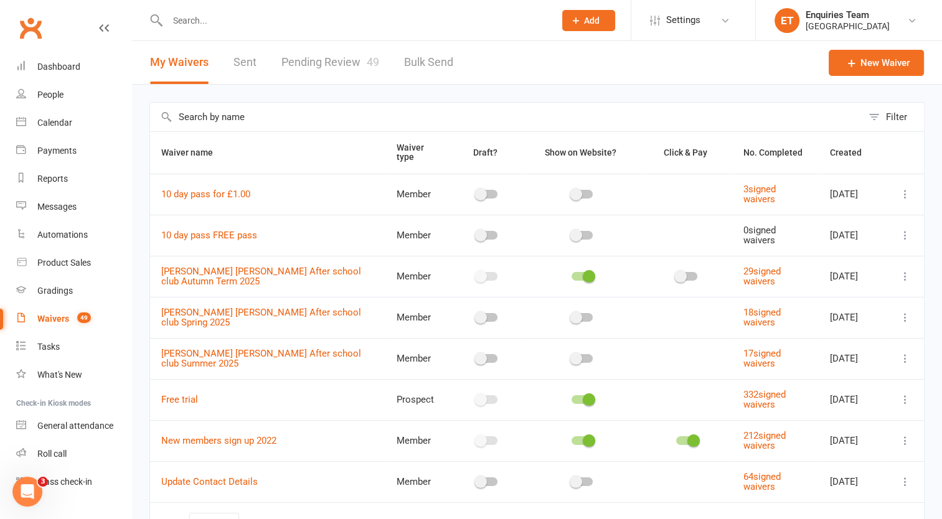
click at [299, 61] on link "Pending Review 49" at bounding box center [330, 62] width 98 height 43
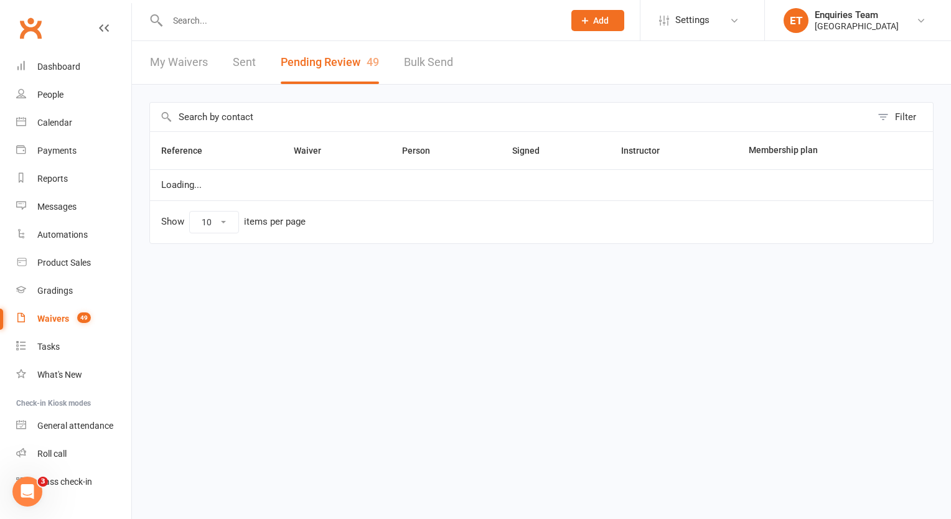
select select "50"
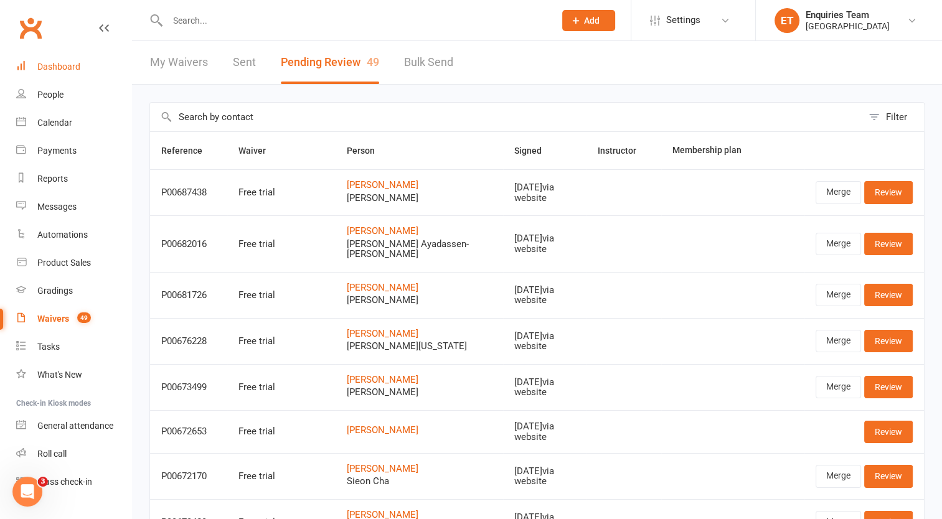
click at [61, 59] on link "Dashboard" at bounding box center [73, 67] width 115 height 28
